Goal: Task Accomplishment & Management: Use online tool/utility

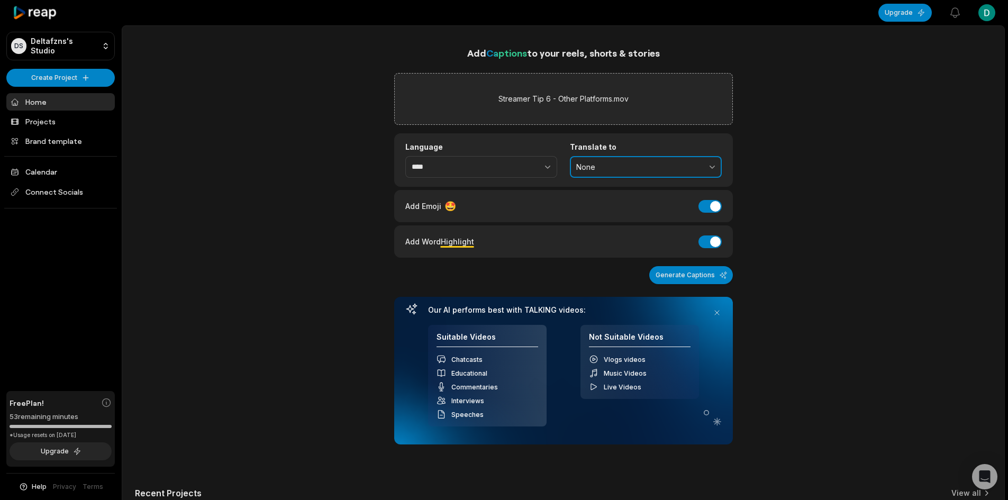
click at [658, 170] on span "None" at bounding box center [638, 167] width 124 height 10
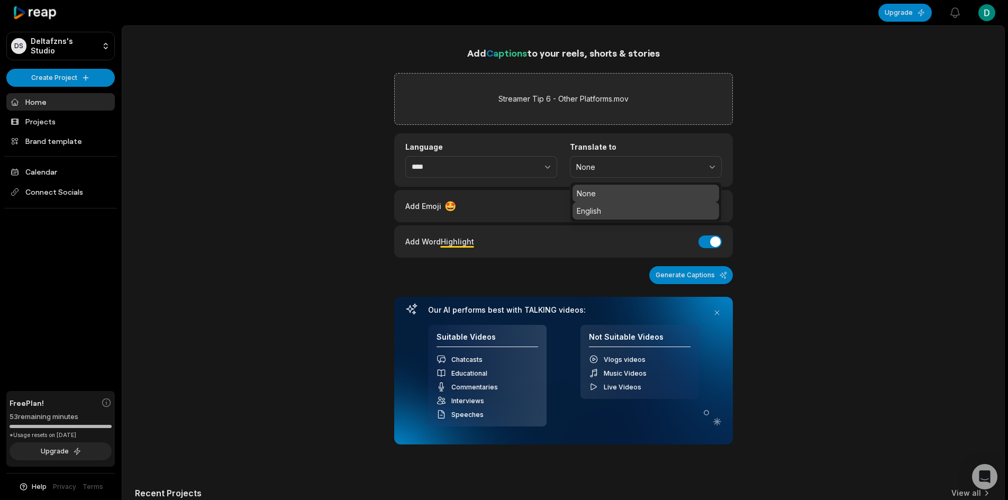
click at [625, 209] on p "English" at bounding box center [646, 210] width 138 height 11
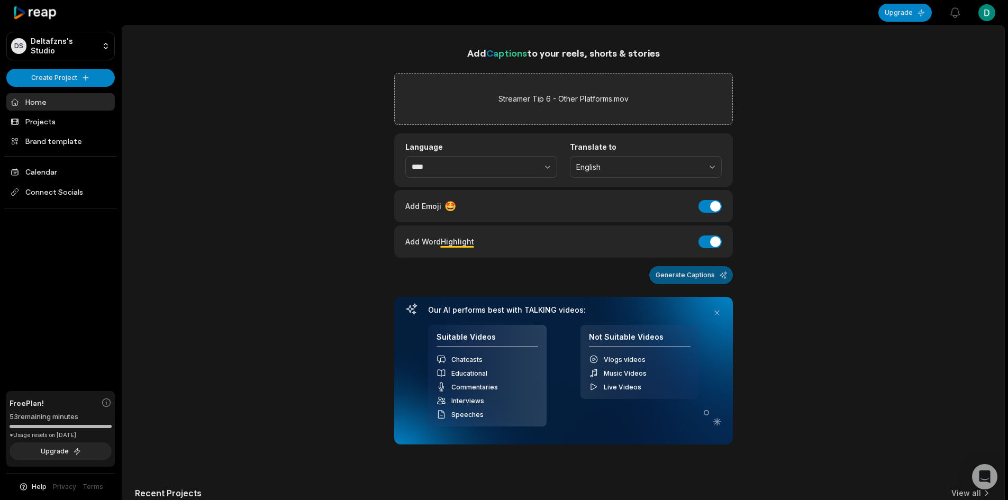
click at [669, 274] on button "Generate Captions" at bounding box center [691, 275] width 84 height 18
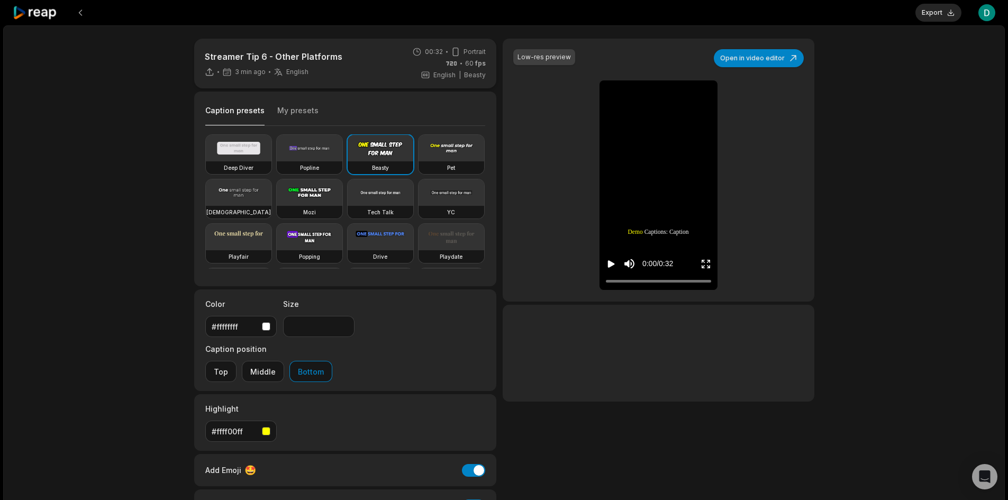
click at [558, 169] on div "Low-res preview Open in video editor Demo Demo Captions: Captions: Caption Capt…" at bounding box center [658, 170] width 311 height 263
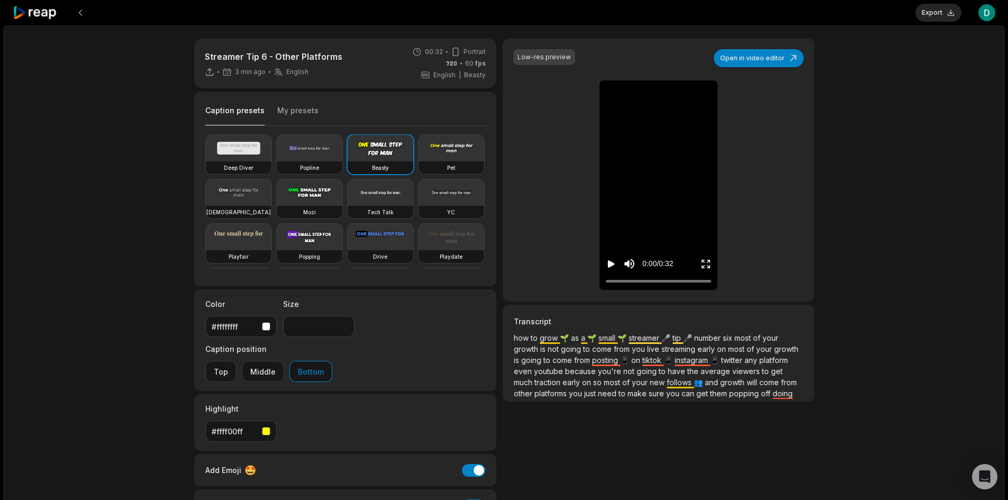
click at [550, 171] on div "Low-res preview Open in video editor 🌱 how how to to grow grow as as a a small …" at bounding box center [658, 170] width 311 height 263
click at [613, 262] on icon "Play video" at bounding box center [611, 264] width 11 height 11
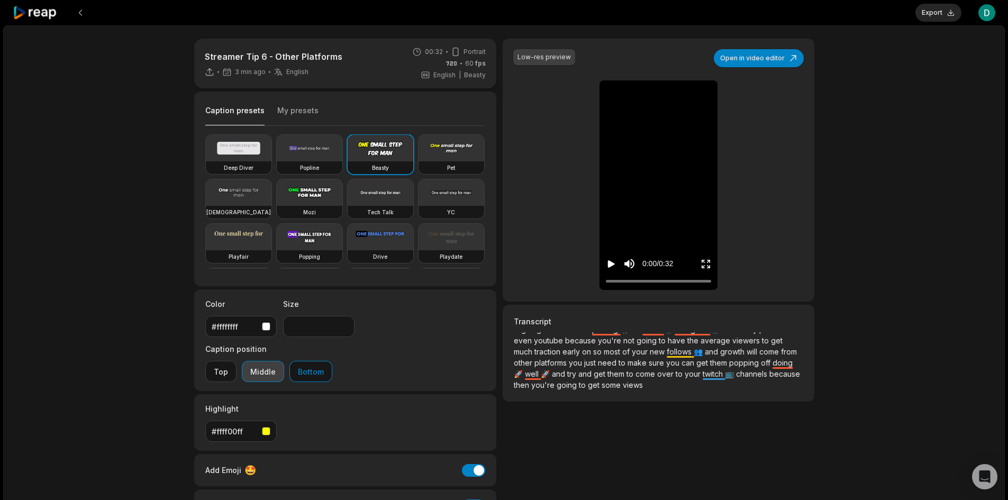
click at [284, 361] on button "Middle" at bounding box center [263, 371] width 42 height 21
click at [935, 272] on div "Streamer Tip 6 - Other Platforms 4 min ago English en 00:32 Portrait 60 fps Eng…" at bounding box center [503, 313] width 1001 height 576
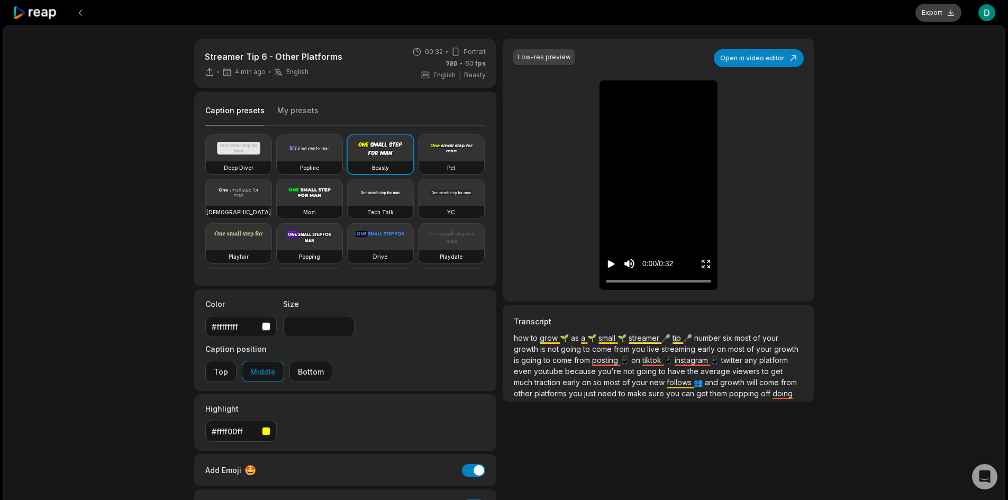
click at [930, 13] on button "Export" at bounding box center [938, 13] width 46 height 18
click at [607, 263] on icon "Play video" at bounding box center [611, 264] width 11 height 11
click at [613, 262] on icon "Pause video" at bounding box center [613, 263] width 2 height 7
click at [929, 12] on button "Download" at bounding box center [932, 13] width 57 height 18
click at [924, 92] on div "Streamer Tip 6 - Other Platforms 25 min ago English en 00:32 Portrait 60 fps En…" at bounding box center [503, 313] width 1001 height 576
